Goal: Transaction & Acquisition: Download file/media

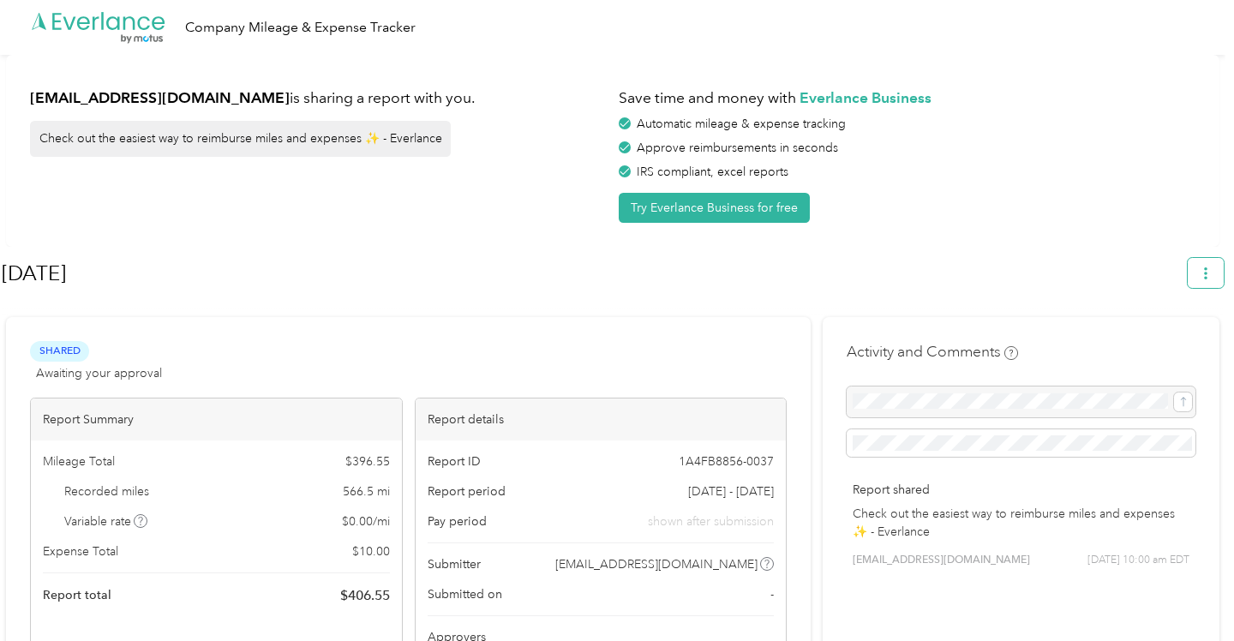
click at [1212, 277] on icon "button" at bounding box center [1206, 273] width 12 height 12
click at [1153, 345] on span "Download" at bounding box center [1166, 354] width 57 height 18
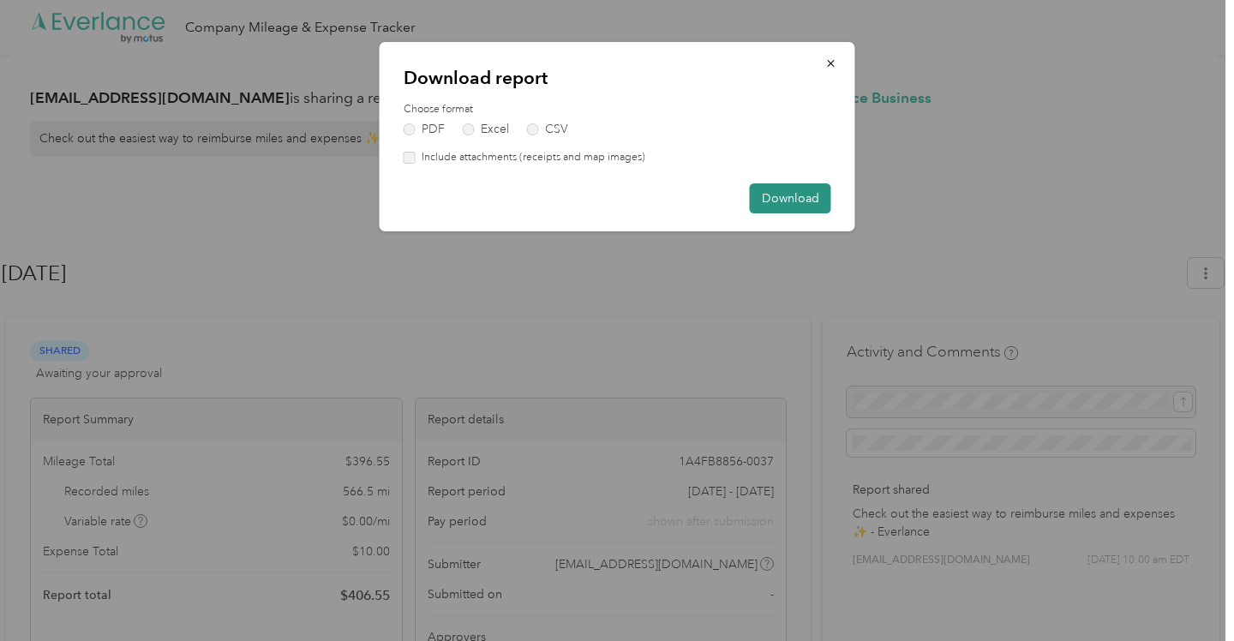
click at [771, 195] on button "Download" at bounding box center [790, 198] width 81 height 30
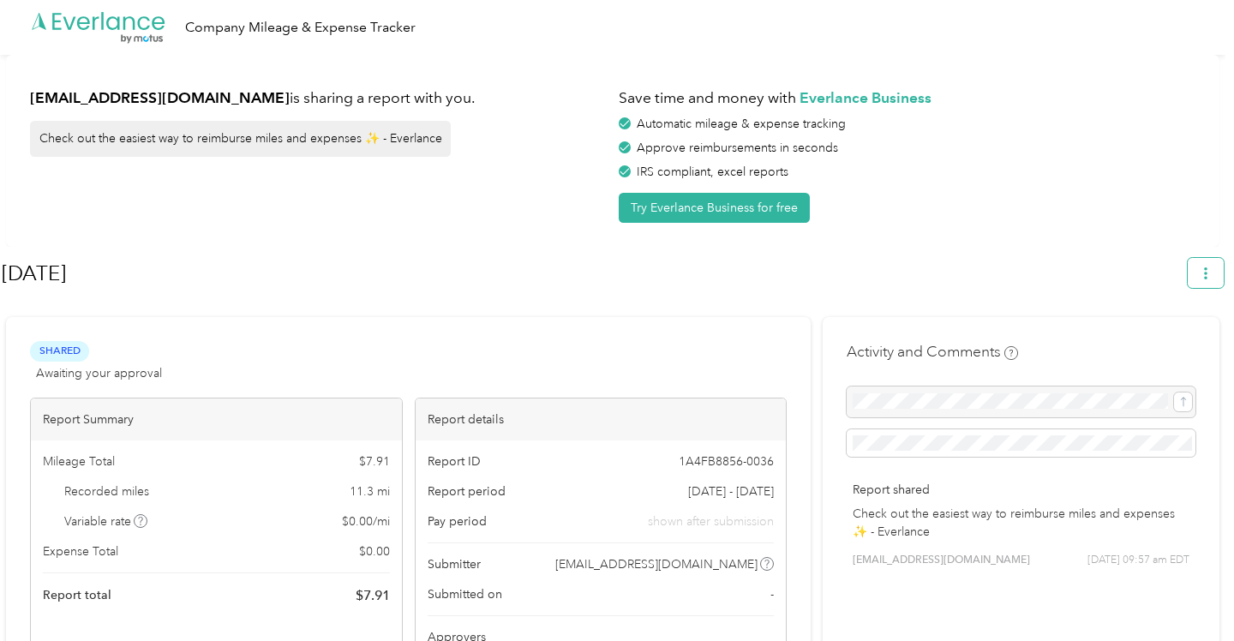
click at [1212, 274] on icon "button" at bounding box center [1206, 273] width 12 height 12
click at [1155, 345] on span "Download" at bounding box center [1166, 354] width 57 height 18
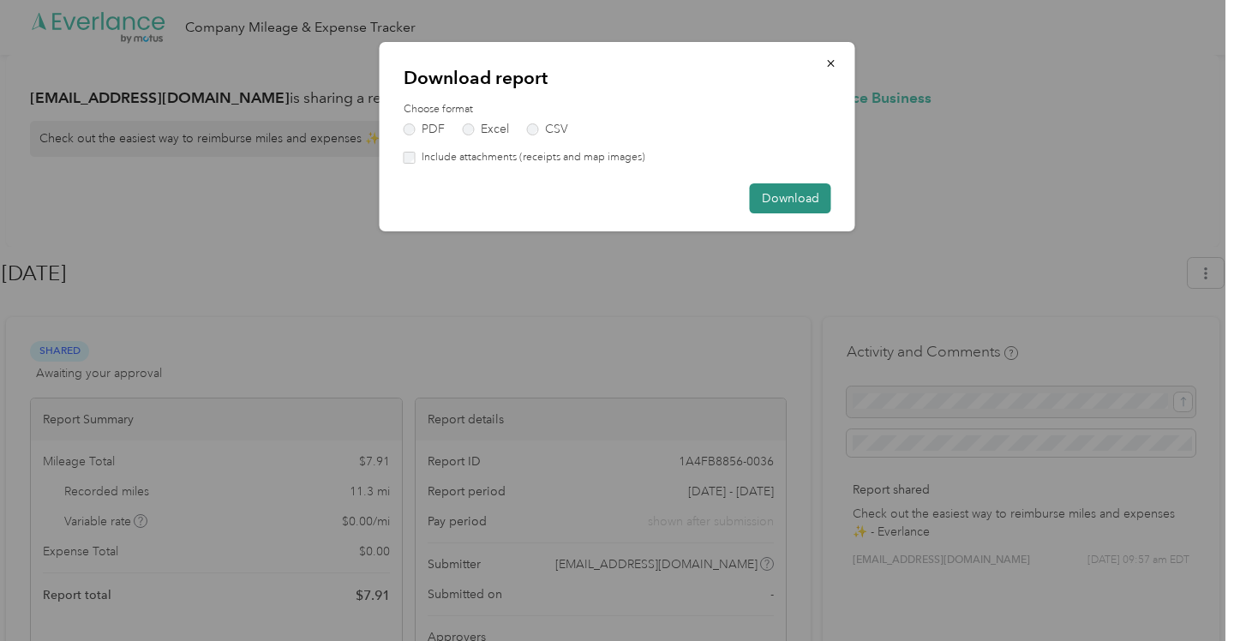
click at [790, 196] on button "Download" at bounding box center [790, 198] width 81 height 30
